Goal: Obtain resource: Obtain resource

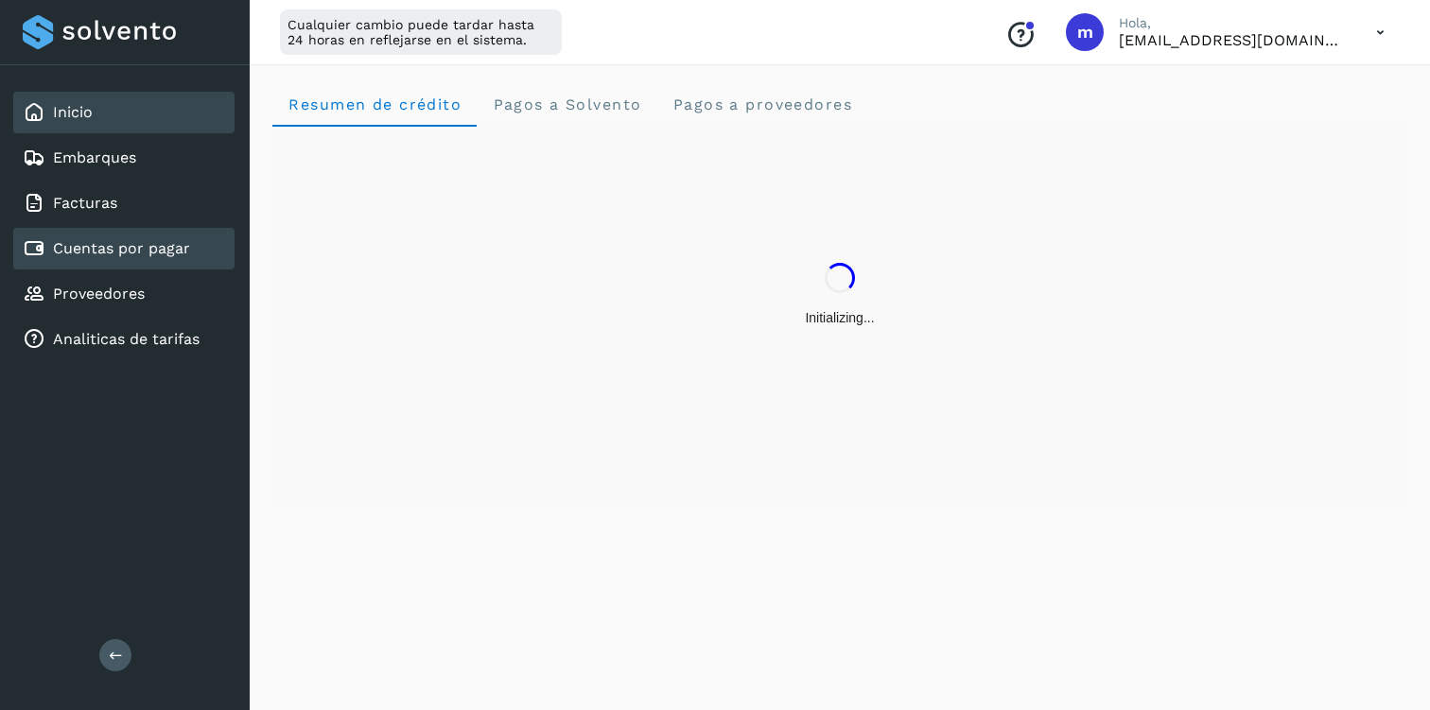
click at [145, 249] on link "Cuentas por pagar" at bounding box center [121, 248] width 137 height 18
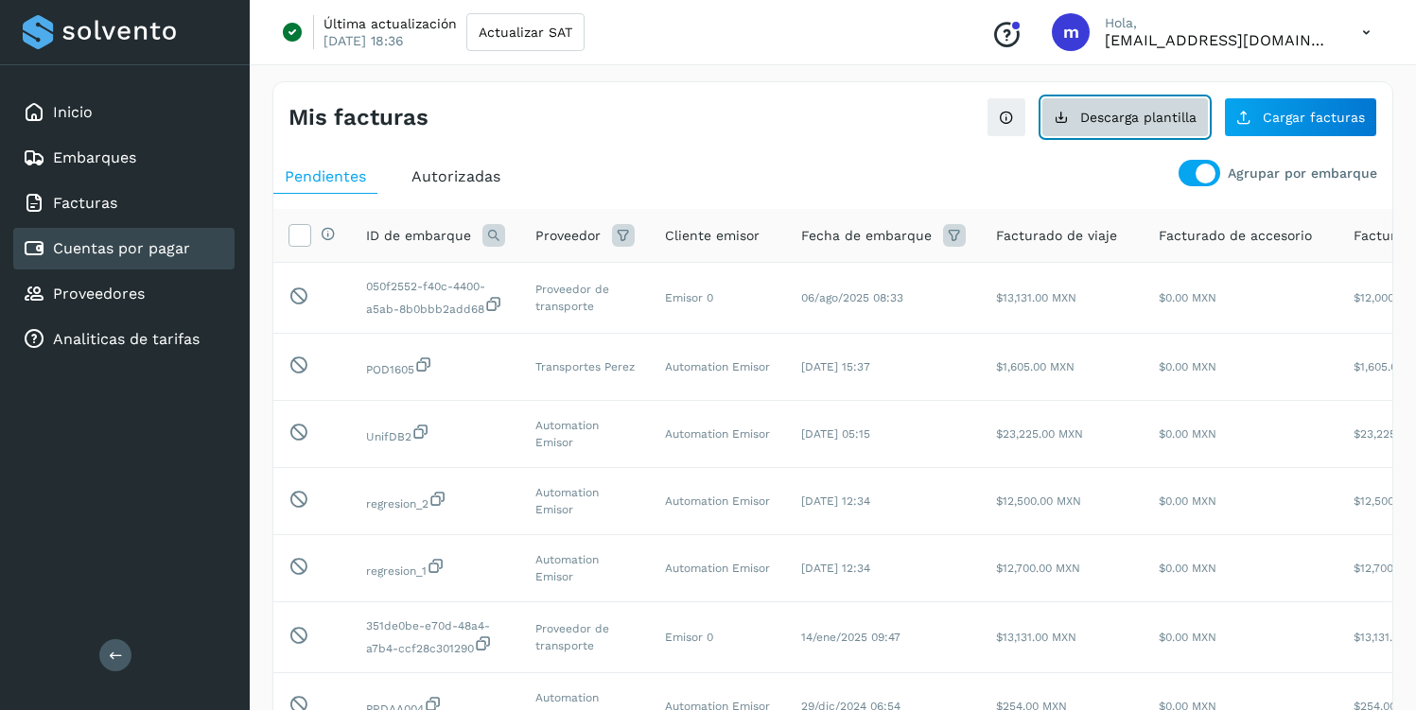
click at [1108, 112] on span "Descarga plantilla" at bounding box center [1138, 117] width 116 height 13
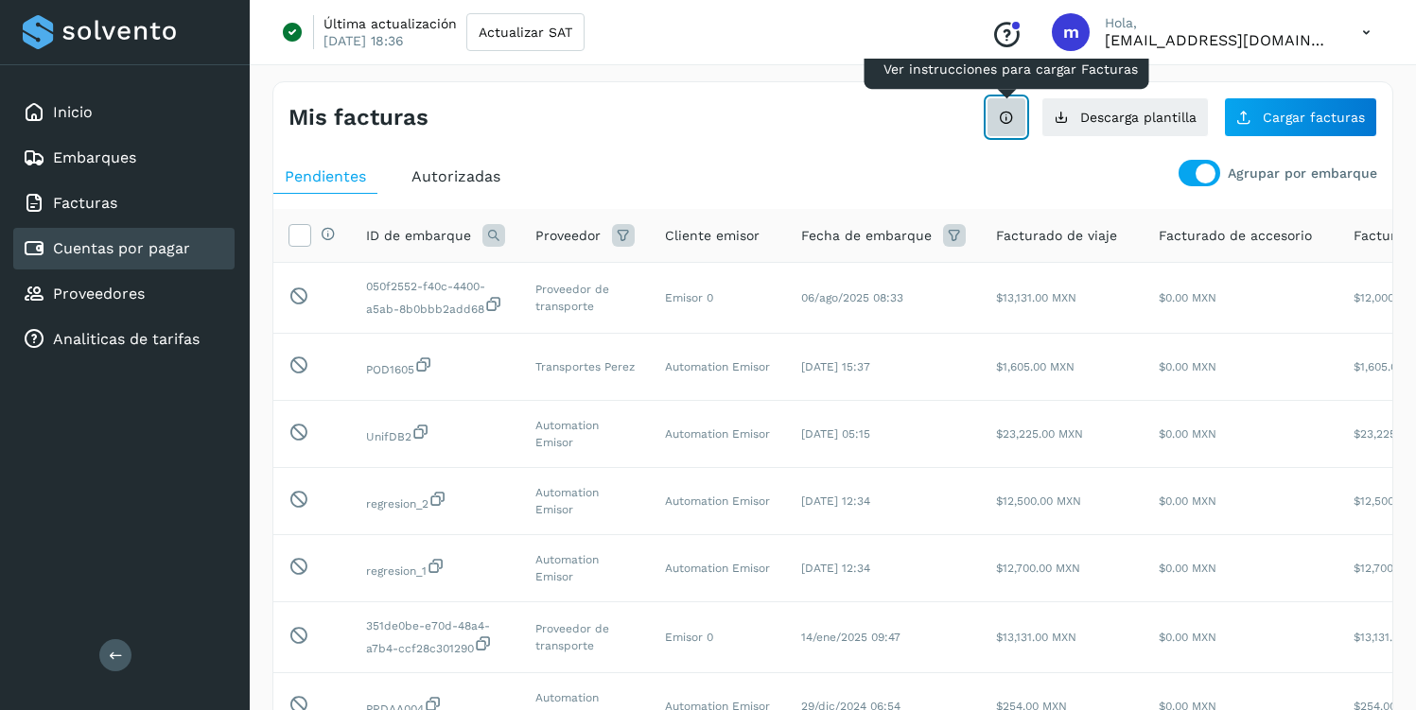
click at [1006, 123] on icon at bounding box center [1006, 117] width 15 height 15
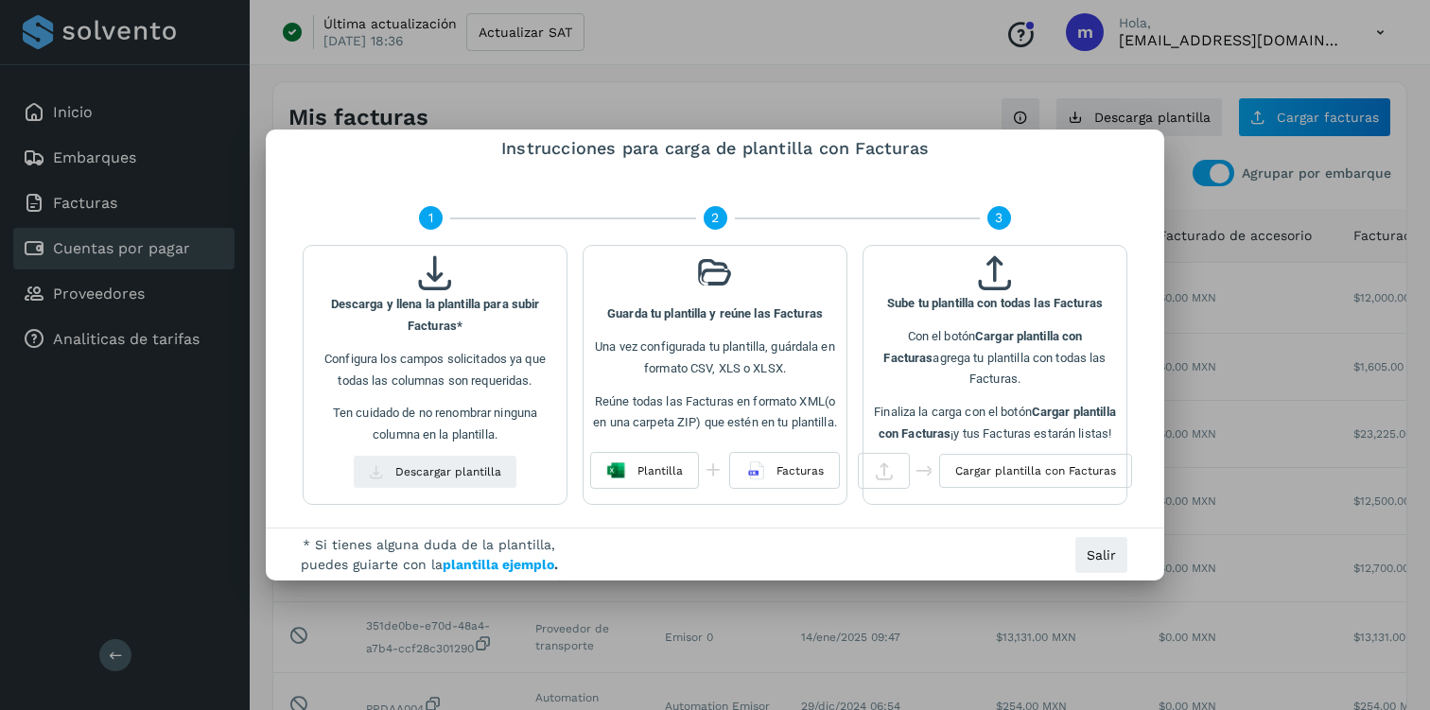
click at [519, 565] on span "plantilla ejemplo" at bounding box center [499, 564] width 112 height 15
click at [1092, 556] on span "Salir" at bounding box center [1100, 554] width 29 height 13
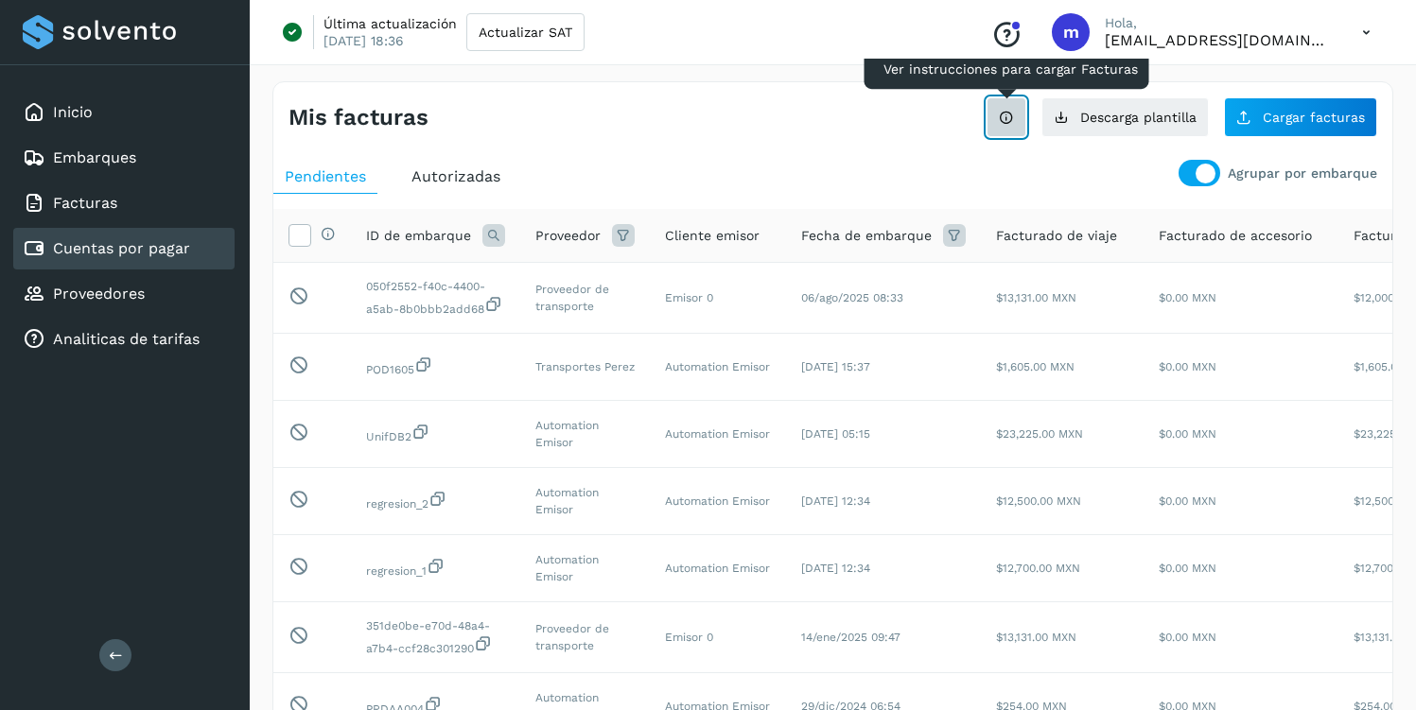
click at [1022, 118] on button "Ver instrucciones para cargar Facturas" at bounding box center [1006, 117] width 40 height 40
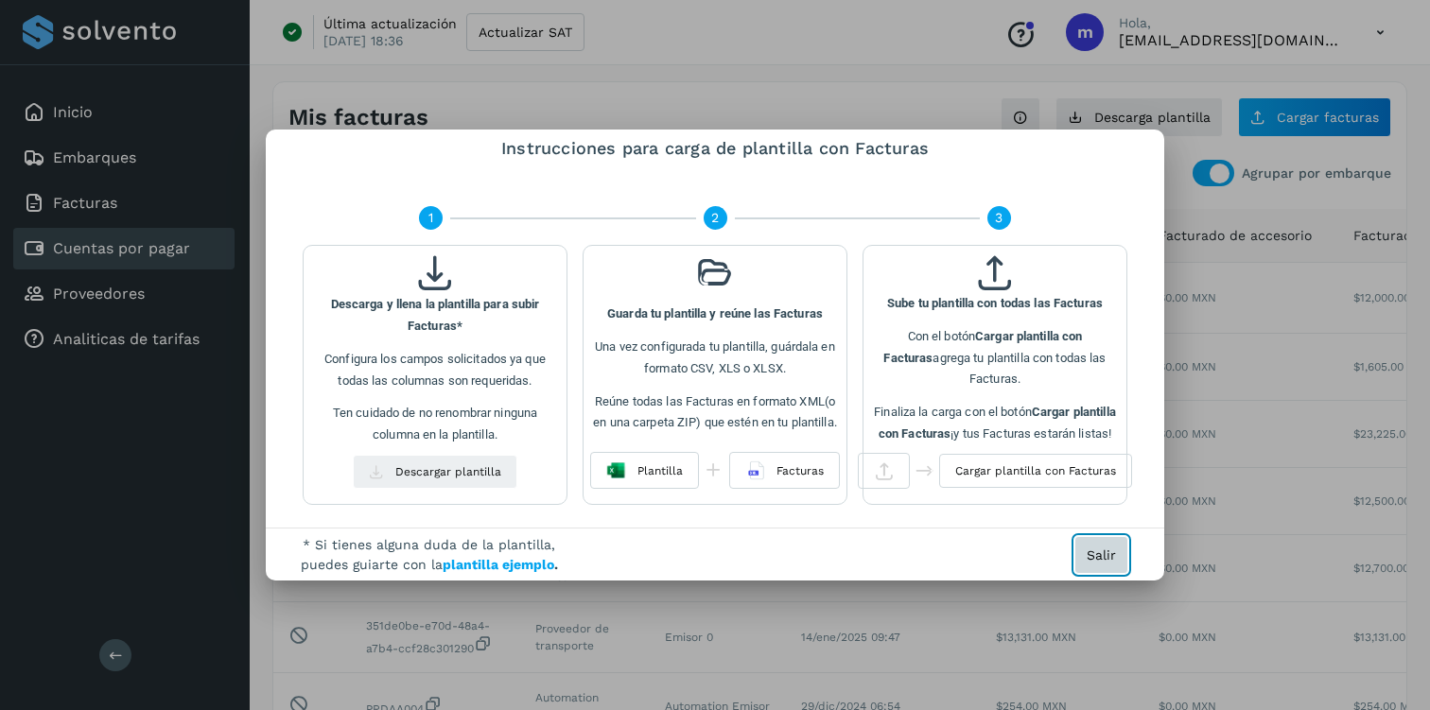
click at [1086, 555] on span "Salir" at bounding box center [1100, 554] width 29 height 13
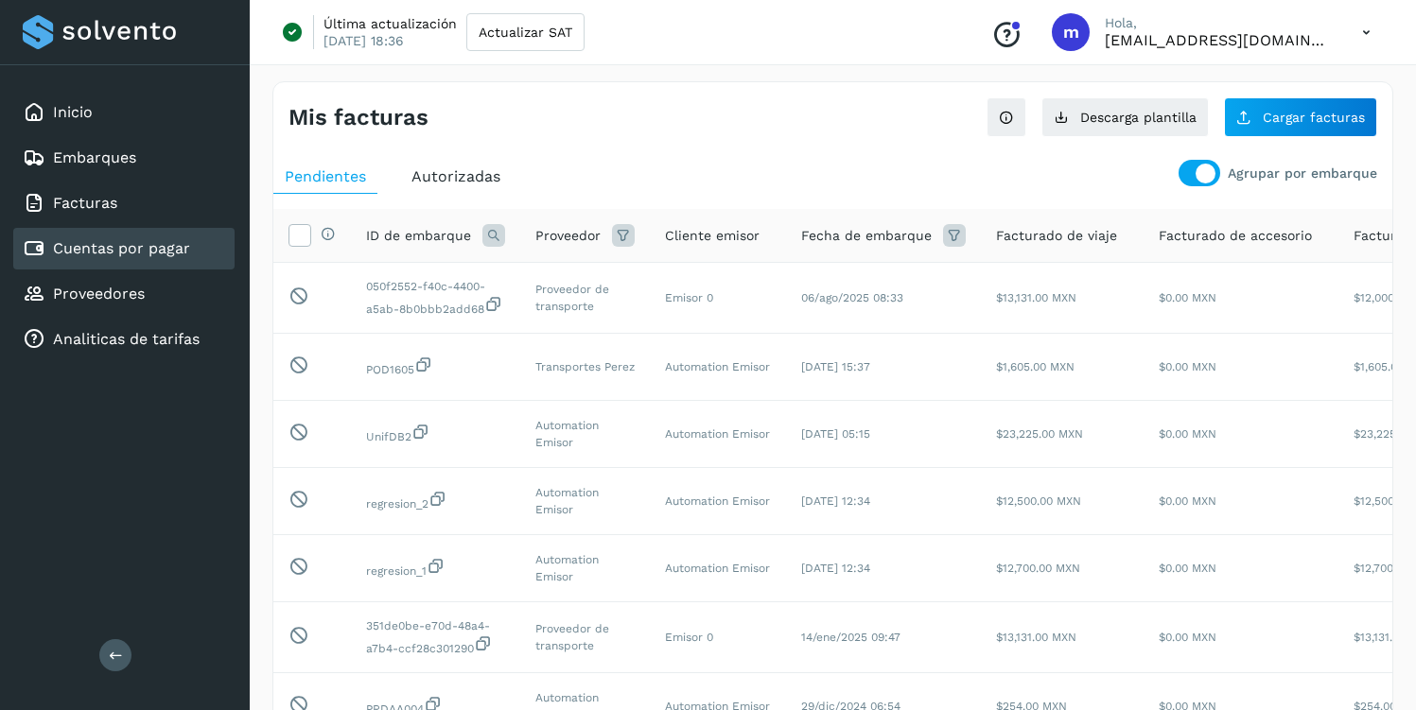
click at [1370, 25] on icon at bounding box center [1366, 32] width 39 height 39
click at [1267, 128] on div "Cerrar sesión" at bounding box center [1271, 122] width 225 height 36
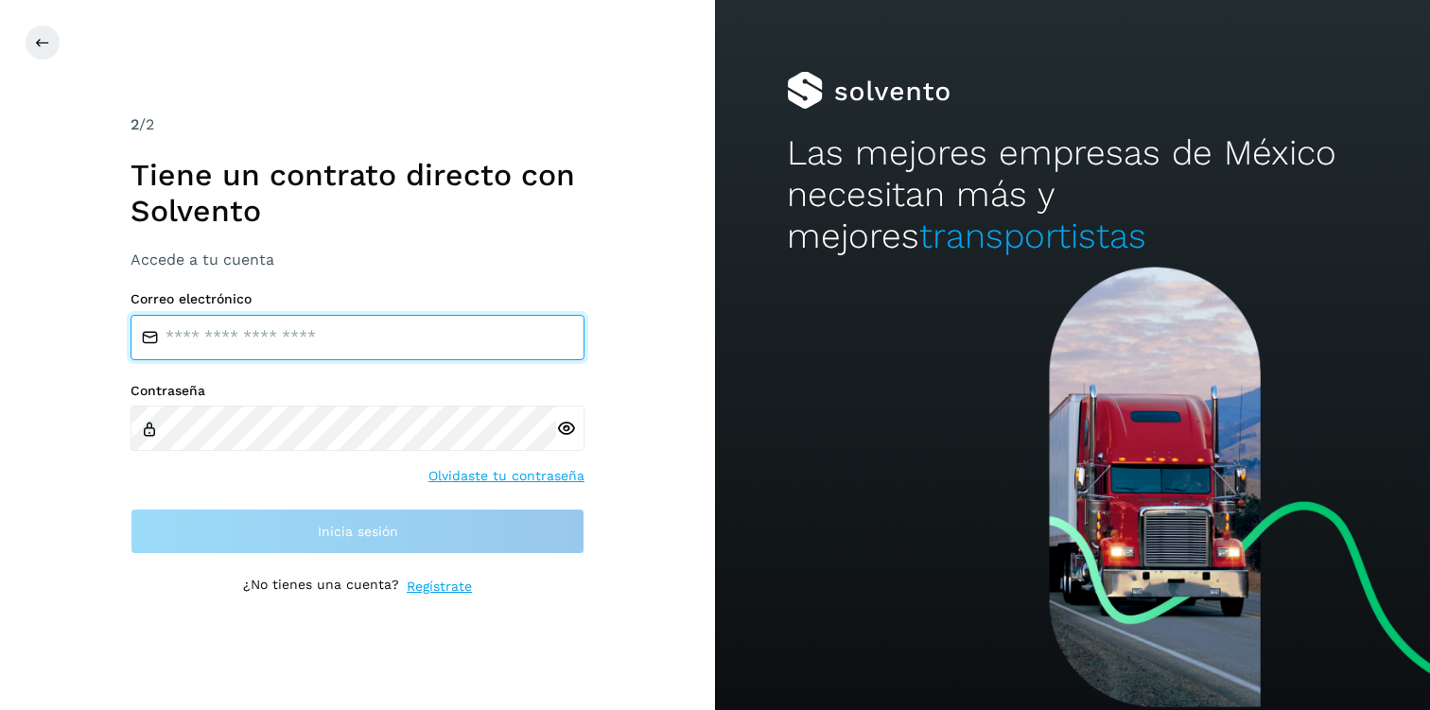
click at [430, 345] on input "email" at bounding box center [357, 337] width 454 height 45
type input "*"
